Goal: Find contact information: Find contact information

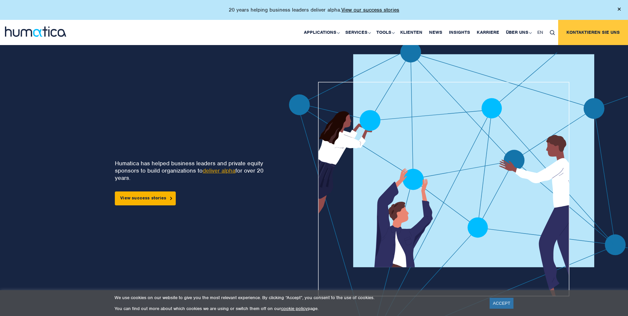
click at [592, 31] on link "Kontaktieren Sie uns" at bounding box center [593, 32] width 70 height 25
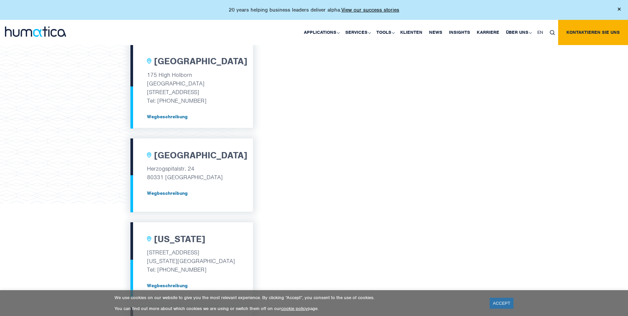
scroll to position [232, 0]
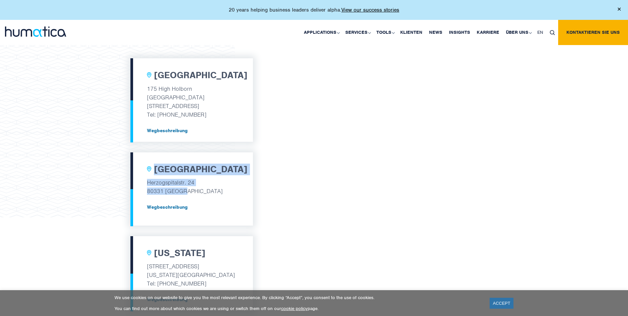
drag, startPoint x: 144, startPoint y: 167, endPoint x: 202, endPoint y: 191, distance: 62.3
click at [202, 191] on div "[GEOGRAPHIC_DATA] [GEOGRAPHIC_DATA]. 24 80331 Munich Wegbeschreibung" at bounding box center [191, 188] width 122 height 73
copy div "München Herzogspitalstr. 24 80331 [GEOGRAPHIC_DATA]"
click at [233, 195] on p "Wegbeschreibung" at bounding box center [191, 202] width 89 height 15
